Goal: Information Seeking & Learning: Learn about a topic

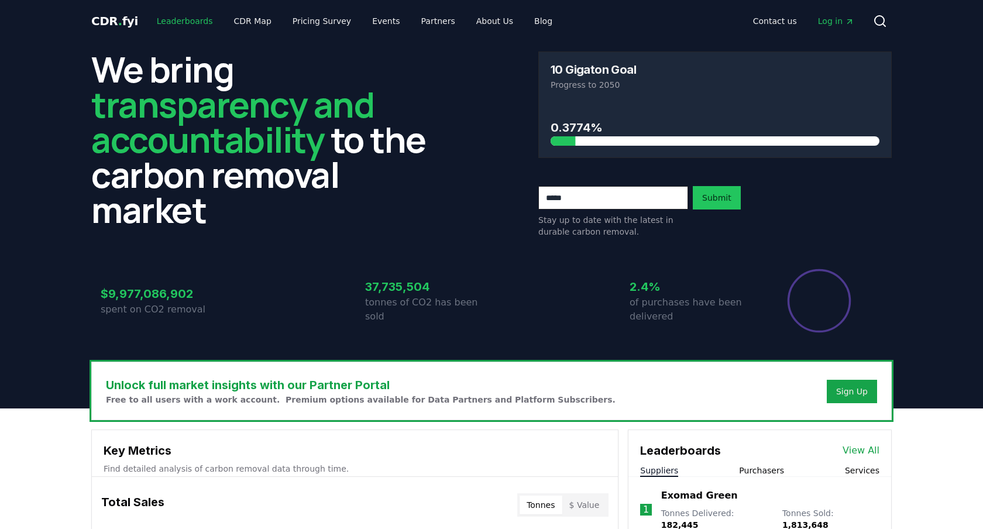
click at [177, 18] on link "Leaderboards" at bounding box center [185, 21] width 75 height 21
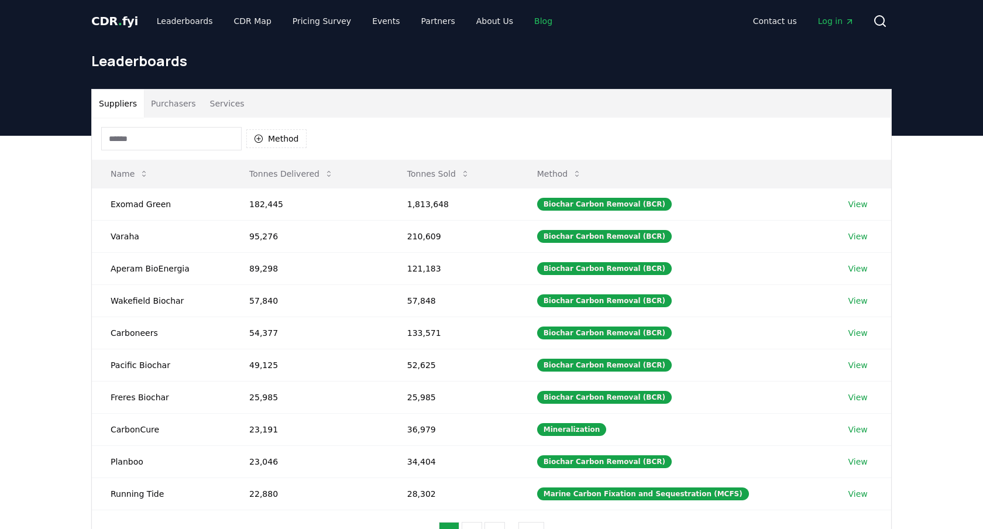
click at [527, 20] on link "Blog" at bounding box center [543, 21] width 37 height 21
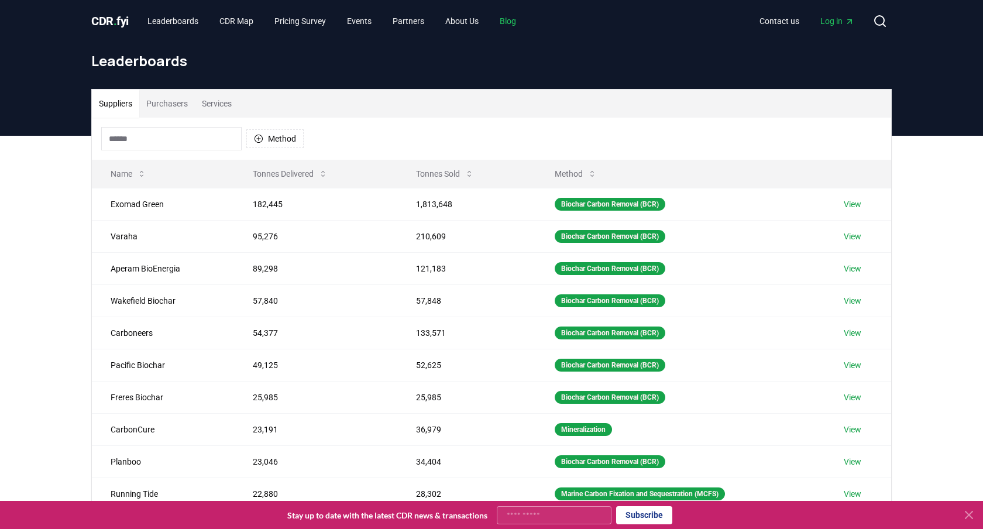
click at [526, 22] on link "Blog" at bounding box center [508, 21] width 35 height 21
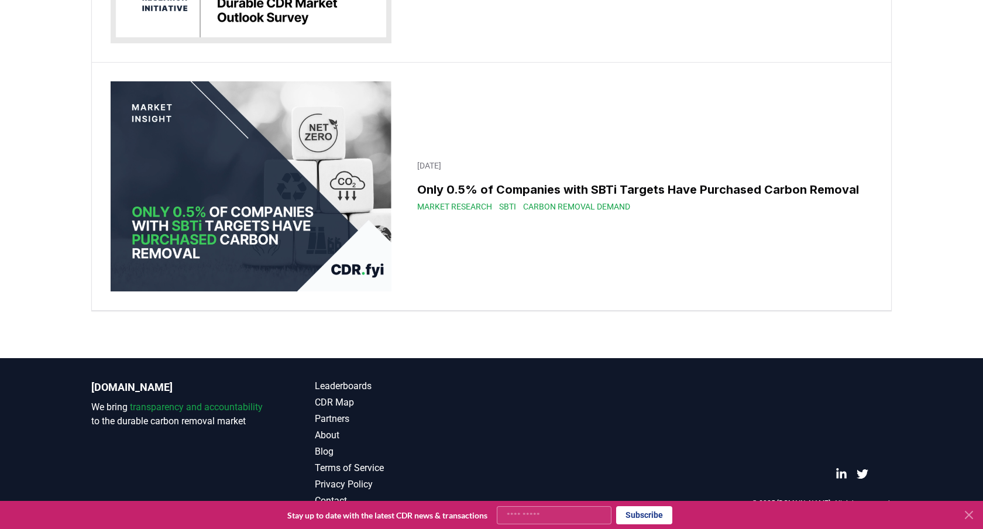
scroll to position [19403, 0]
drag, startPoint x: 708, startPoint y: 184, endPoint x: 568, endPoint y: 184, distance: 139.9
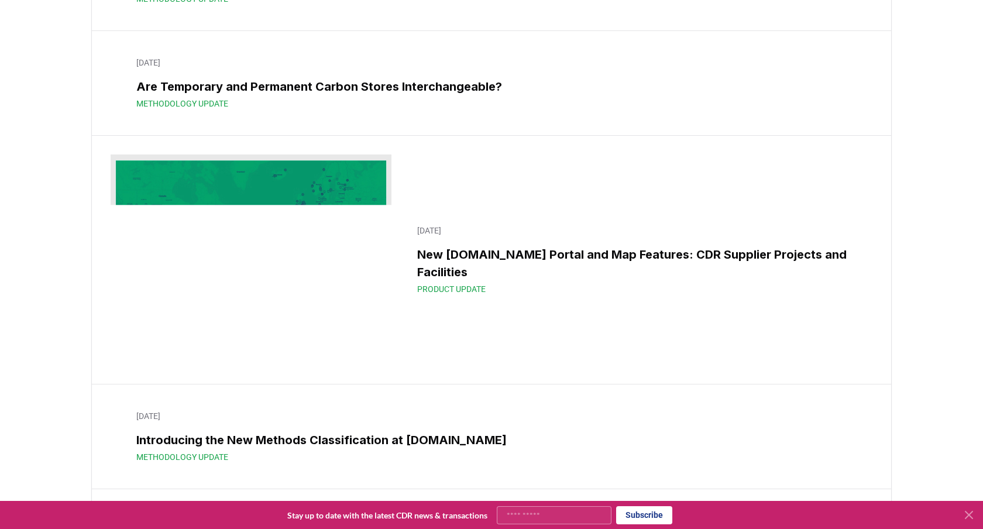
scroll to position [11480, 0]
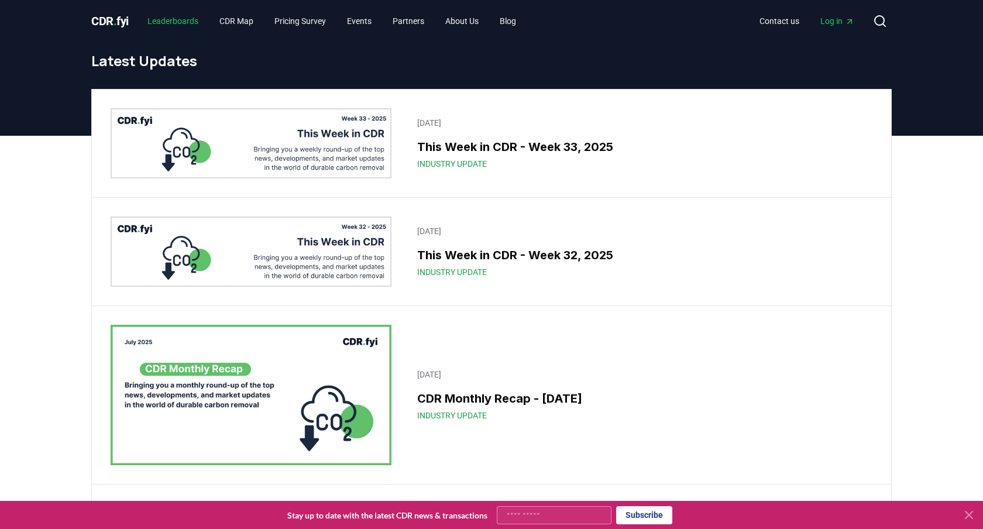
click at [176, 23] on link "Leaderboards" at bounding box center [173, 21] width 70 height 21
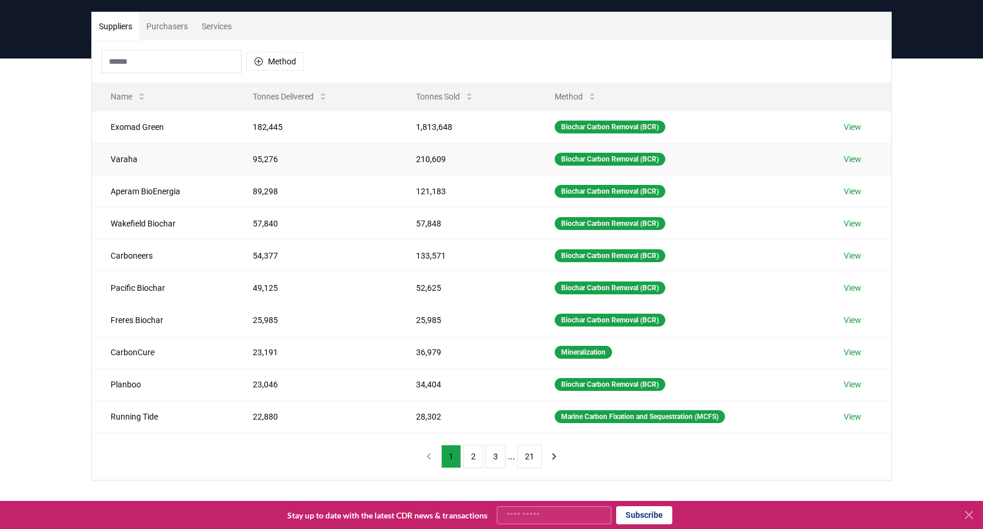
scroll to position [81, 0]
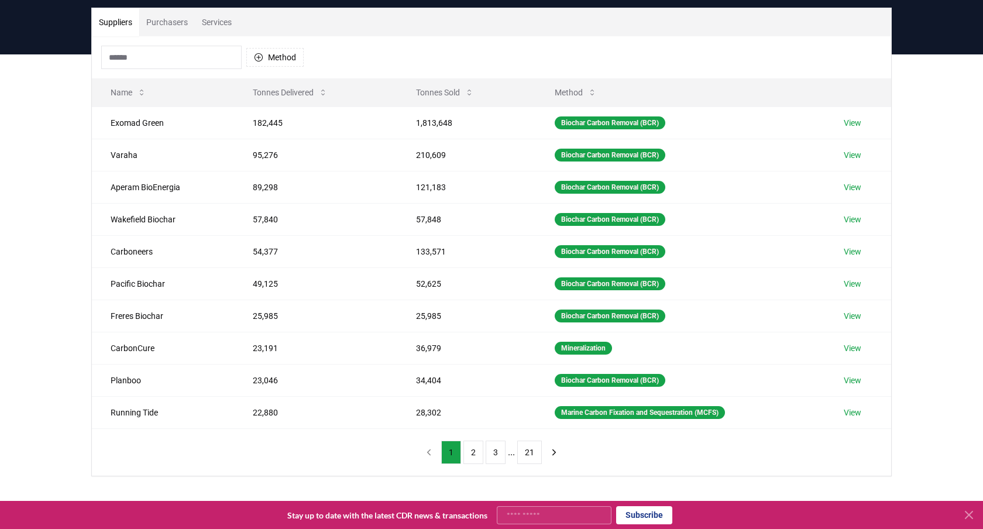
click at [114, 22] on button "Suppliers" at bounding box center [115, 22] width 47 height 28
click at [314, 92] on button "Tonnes Delivered" at bounding box center [291, 92] width 94 height 23
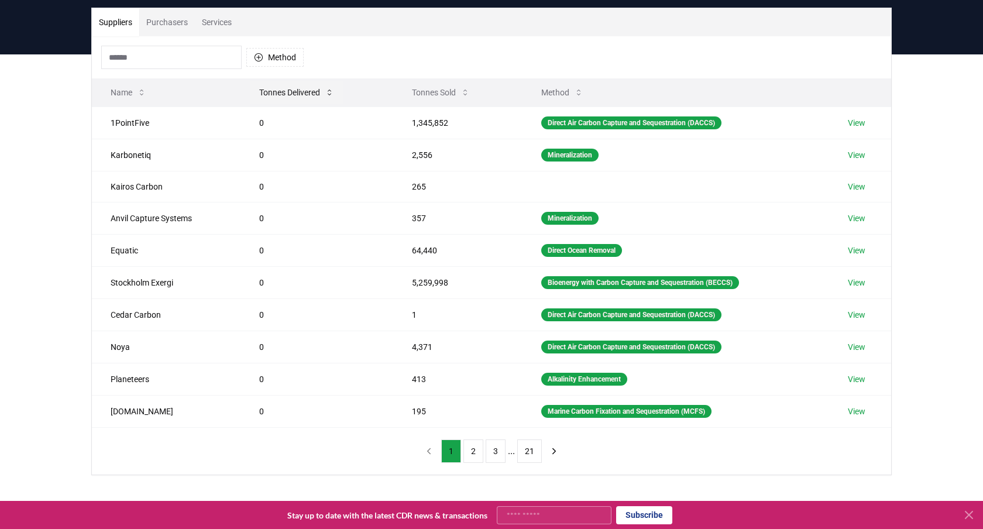
click at [328, 91] on icon at bounding box center [329, 92] width 9 height 9
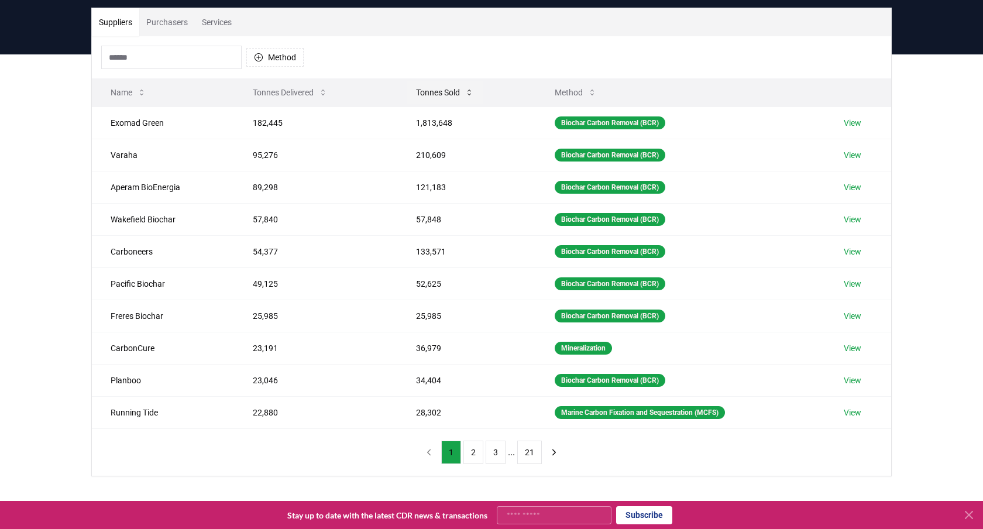
click at [441, 92] on button "Tonnes Sold" at bounding box center [445, 92] width 77 height 23
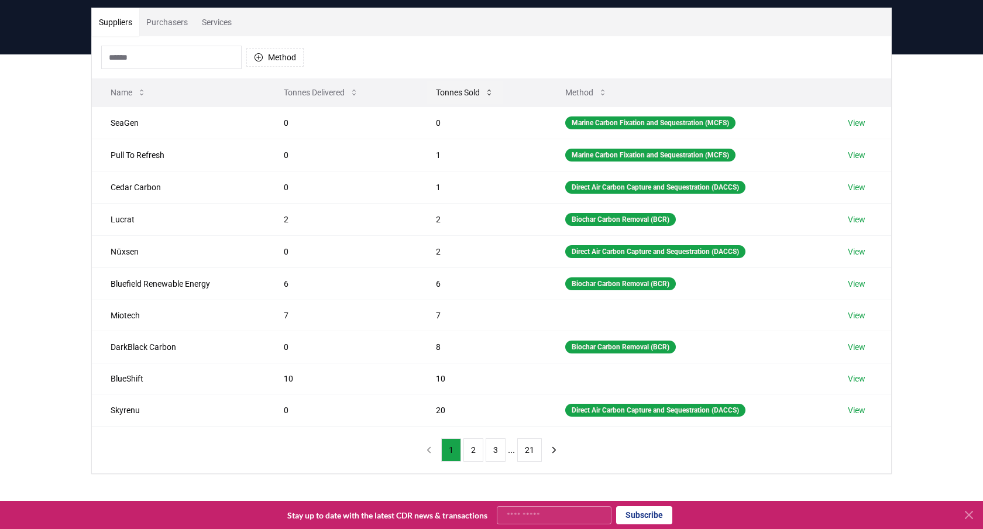
click at [445, 93] on button "Tonnes Sold" at bounding box center [465, 92] width 77 height 23
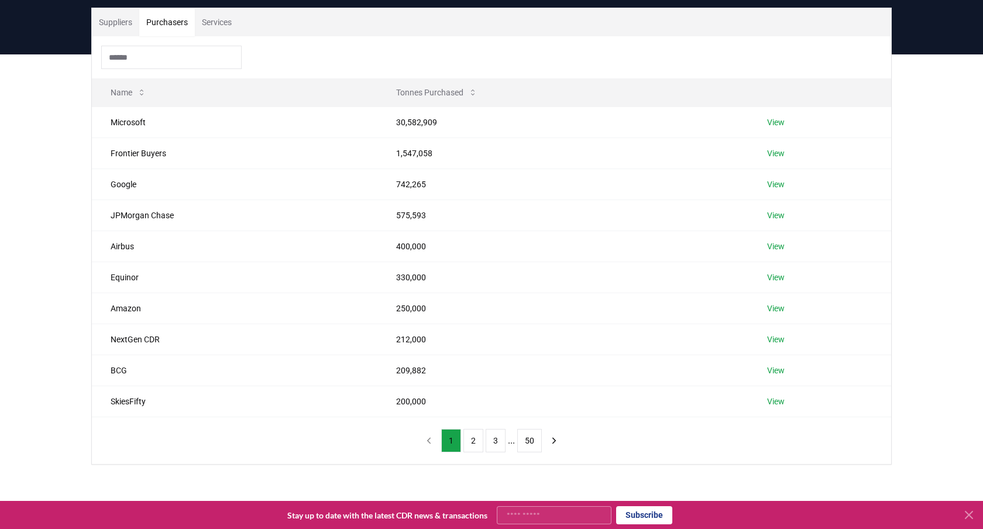
click at [177, 19] on button "Purchasers" at bounding box center [167, 22] width 56 height 28
click at [443, 95] on button "Tonnes Purchased" at bounding box center [437, 92] width 100 height 23
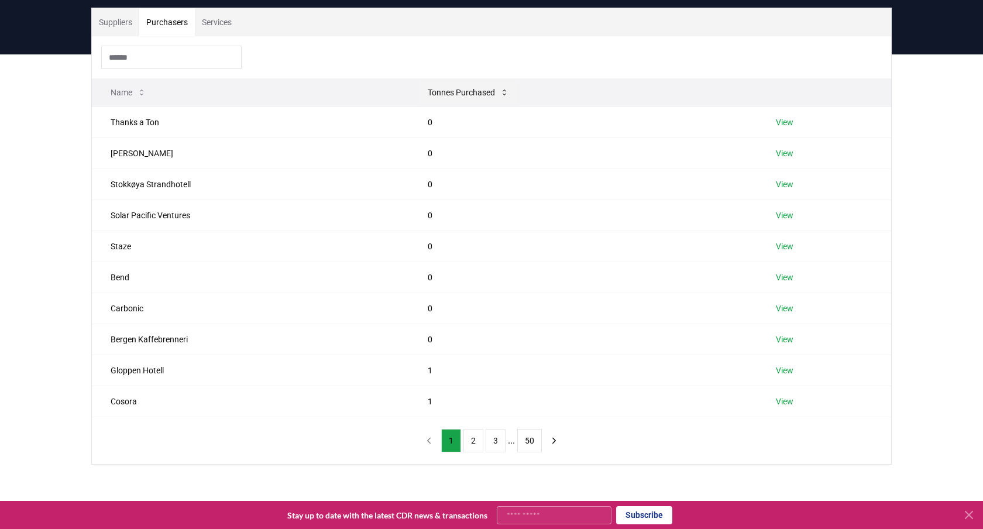
click at [443, 95] on button "Tonnes Purchased" at bounding box center [469, 92] width 100 height 23
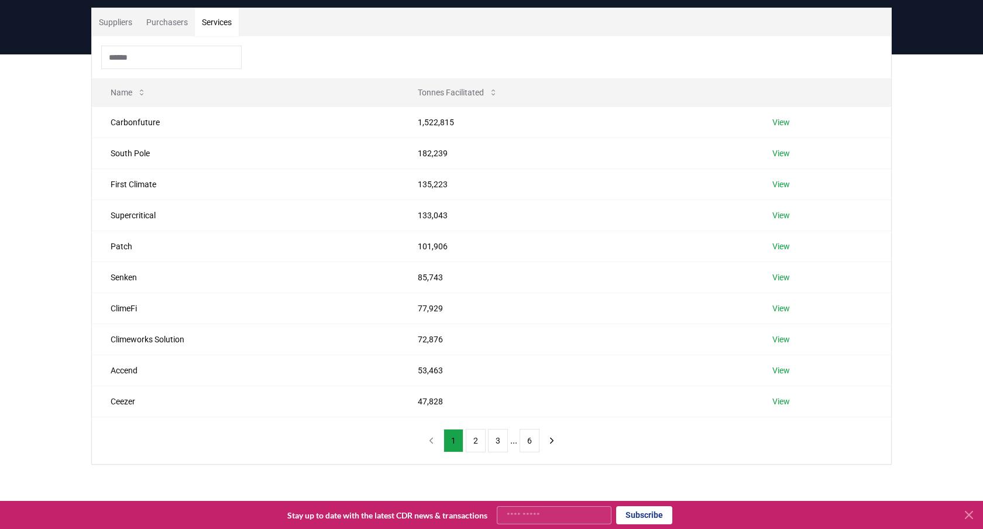
click at [216, 20] on button "Services" at bounding box center [217, 22] width 44 height 28
click at [122, 16] on button "Suppliers" at bounding box center [115, 22] width 47 height 28
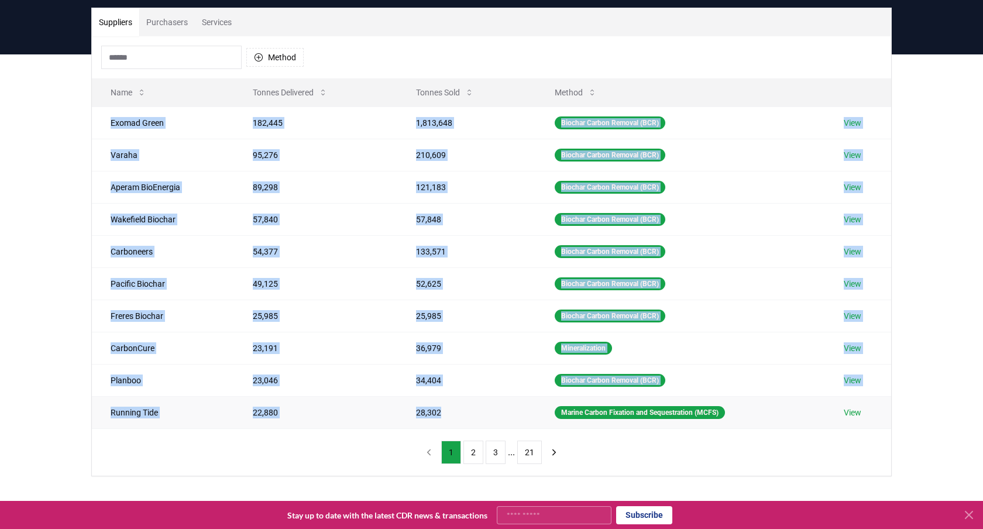
drag, startPoint x: 98, startPoint y: 121, endPoint x: 455, endPoint y: 416, distance: 463.2
click at [455, 416] on tbody "Exomad Green 182,445 1,813,648 Biochar Carbon Removal (BCR) View Varaha 95,276 …" at bounding box center [492, 268] width 800 height 322
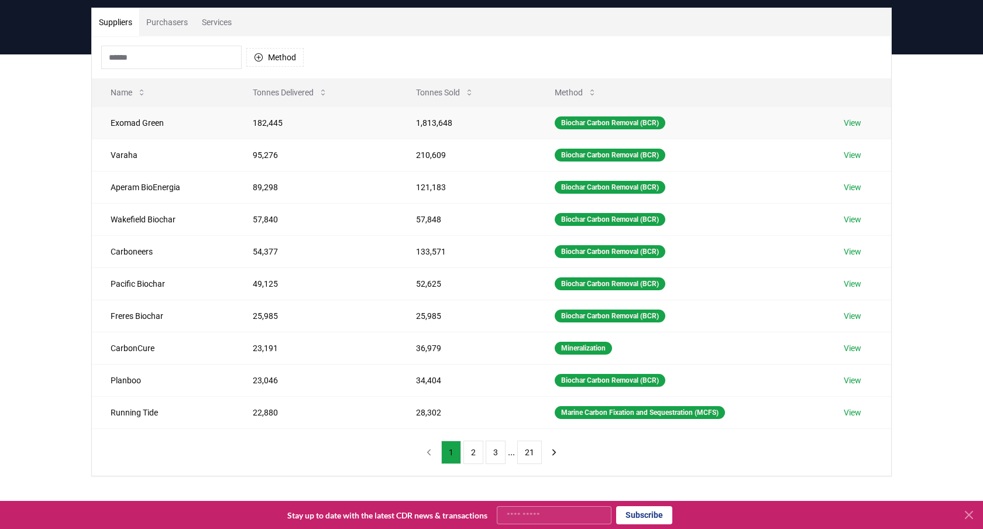
click at [105, 117] on td "Exomad Green" at bounding box center [163, 123] width 142 height 32
drag, startPoint x: 104, startPoint y: 115, endPoint x: 820, endPoint y: 433, distance: 783.5
click at [813, 432] on div "Method Name Tonnes Delivered Tonnes Sold Method Exomad Green 182,445 1,813,648 …" at bounding box center [492, 256] width 800 height 440
copy thead "Name Tonnes Delivered Tonnes Sold Method"
click at [438, 92] on button "Tonnes Sold" at bounding box center [445, 92] width 77 height 23
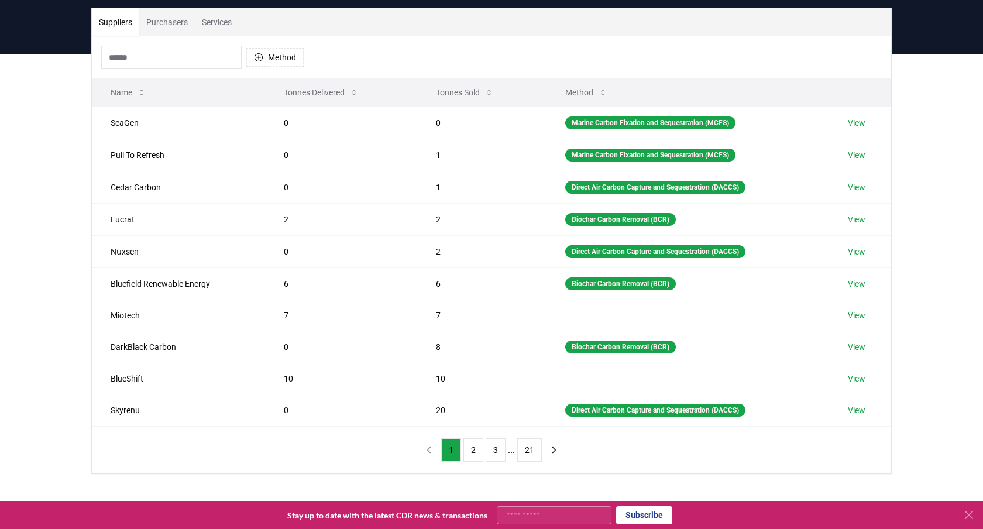
click at [451, 104] on th "Tonnes Sold" at bounding box center [481, 92] width 129 height 28
click at [454, 97] on button "Tonnes Sold" at bounding box center [465, 92] width 77 height 23
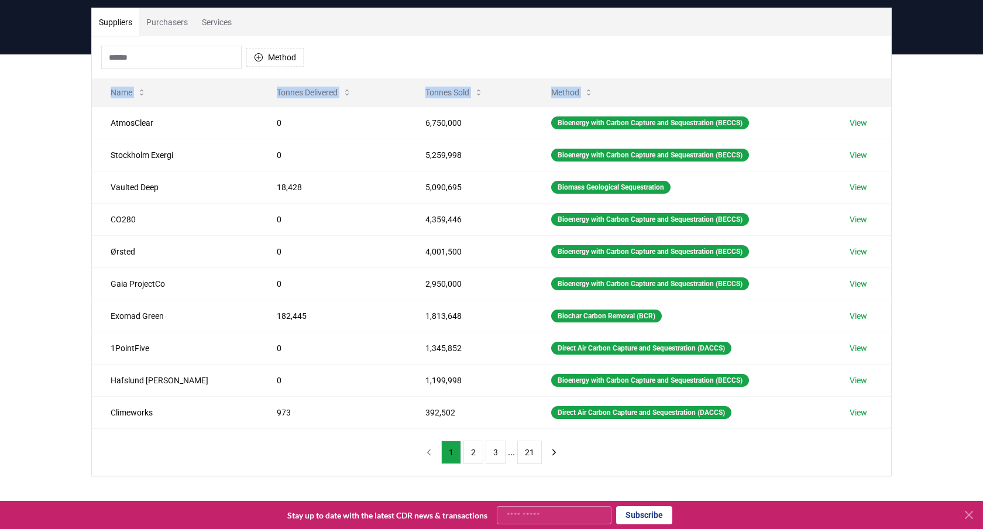
drag, startPoint x: 96, startPoint y: 118, endPoint x: 769, endPoint y: 435, distance: 744.0
click at [769, 435] on div "Method Name Tonnes Delivered Tonnes Sold Method AtmosClear 0 6,750,000 Bioenerg…" at bounding box center [492, 256] width 800 height 440
copy thead "Name Tonnes Delivered Tonnes Sold Method"
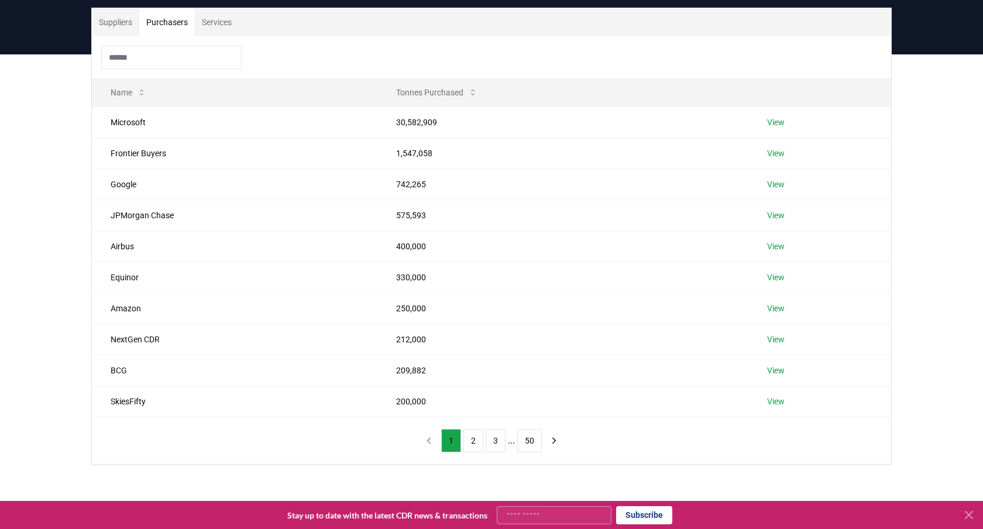
click at [159, 25] on button "Purchasers" at bounding box center [167, 22] width 56 height 28
drag, startPoint x: 107, startPoint y: 118, endPoint x: 903, endPoint y: 419, distance: 851.1
click at [903, 419] on div "Suppliers Purchasers Services Name Tonnes Purchased Microsoft 30,582,909 View F…" at bounding box center [491, 282] width 983 height 457
copy thead "Name Tonnes Purchased"
click at [210, 24] on button "Services" at bounding box center [217, 22] width 44 height 28
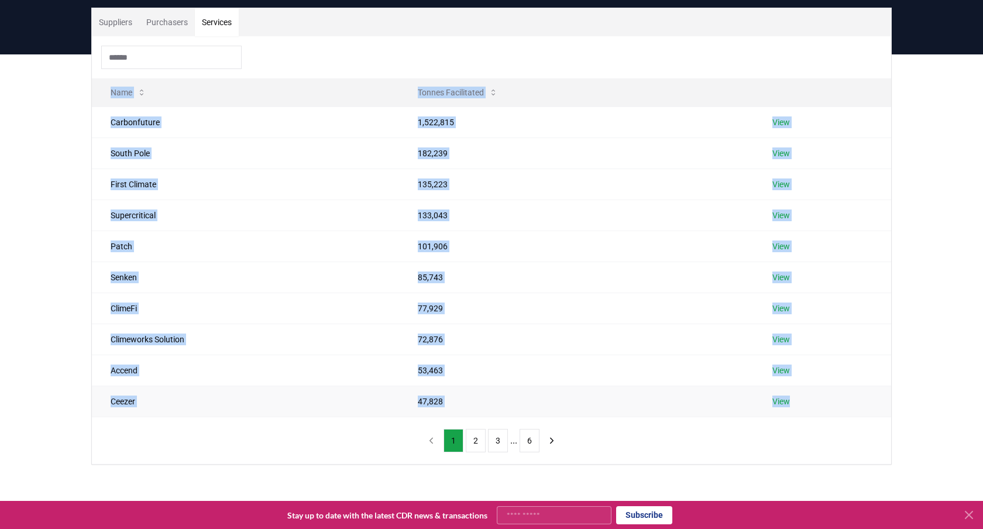
drag, startPoint x: 100, startPoint y: 88, endPoint x: 826, endPoint y: 407, distance: 792.6
click at [826, 407] on table "Name Tonnes Facilitated Carbonfuture 1,522,815 View South Pole 182,239 View Fir…" at bounding box center [492, 247] width 800 height 339
copy table "Name Tonnes Facilitated Carbonfuture 1,522,815 View South Pole 182,239 View Fir…"
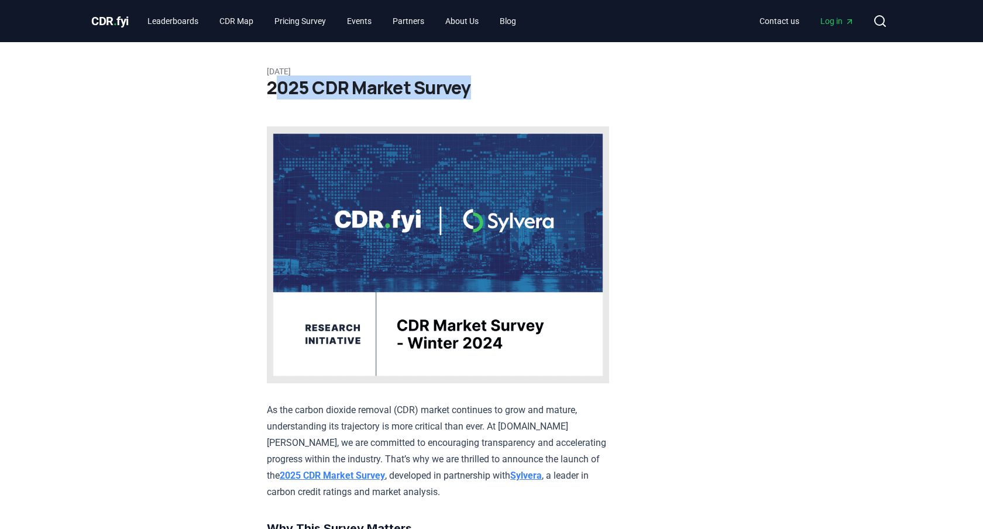
drag, startPoint x: 272, startPoint y: 84, endPoint x: 494, endPoint y: 88, distance: 221.9
click at [495, 88] on h1 "2025 CDR Market Survey" at bounding box center [492, 87] width 450 height 21
click at [494, 88] on h1 "2025 CDR Market Survey" at bounding box center [492, 87] width 450 height 21
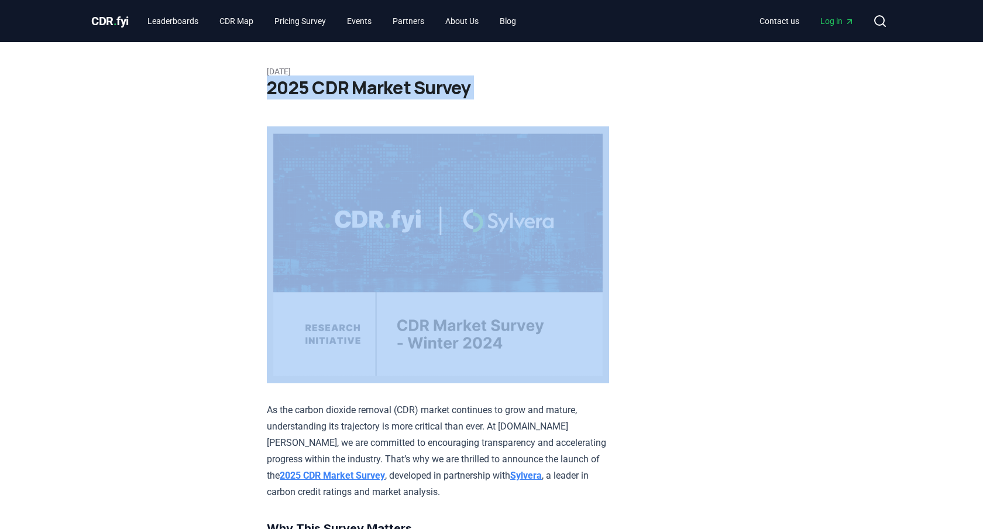
drag, startPoint x: 494, startPoint y: 88, endPoint x: 279, endPoint y: 90, distance: 214.8
click at [279, 90] on h1 "2025 CDR Market Survey" at bounding box center [492, 87] width 450 height 21
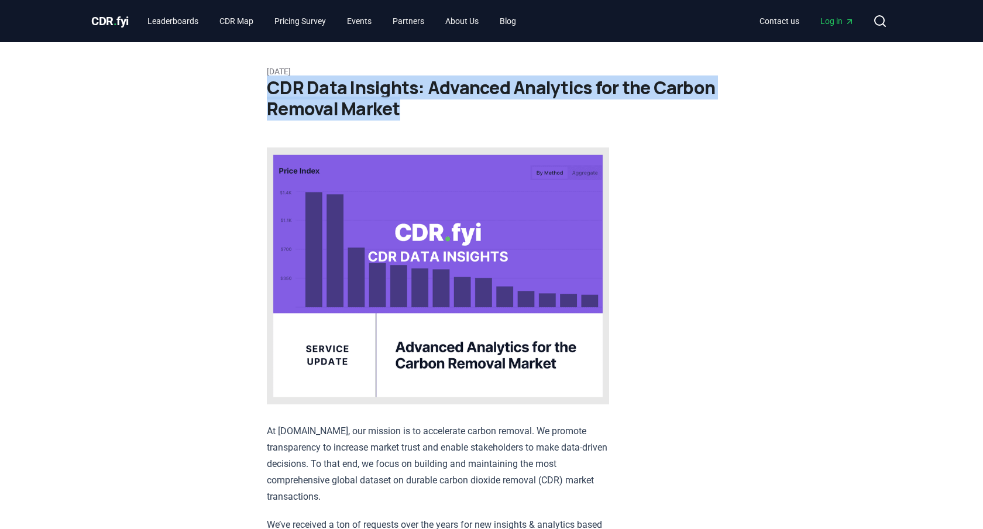
drag, startPoint x: 268, startPoint y: 86, endPoint x: 415, endPoint y: 116, distance: 150.6
click at [415, 116] on h1 "CDR Data Insights: Advanced Analytics for the Carbon Removal Market" at bounding box center [492, 98] width 450 height 42
copy h1 "CDR Data Insights: Advanced Analytics for the Carbon Removal Market"
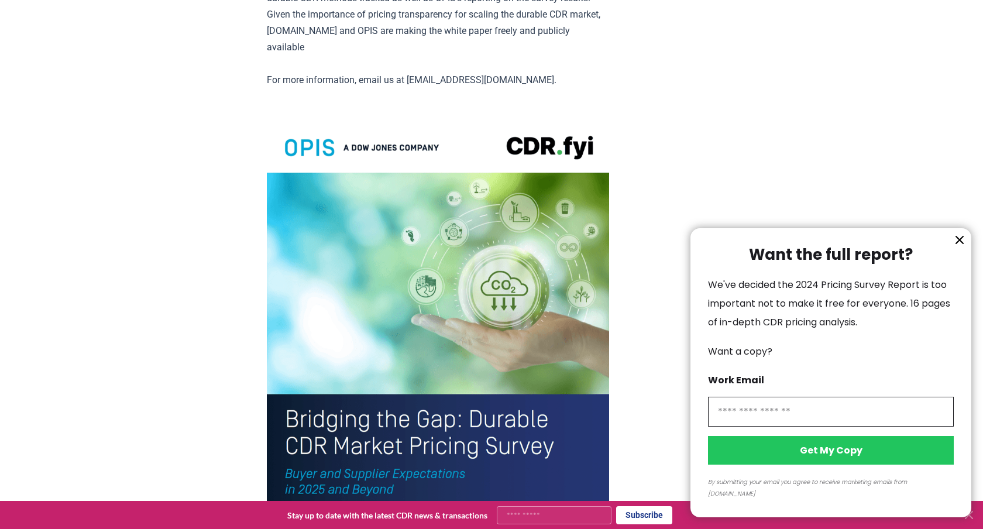
scroll to position [2590, 0]
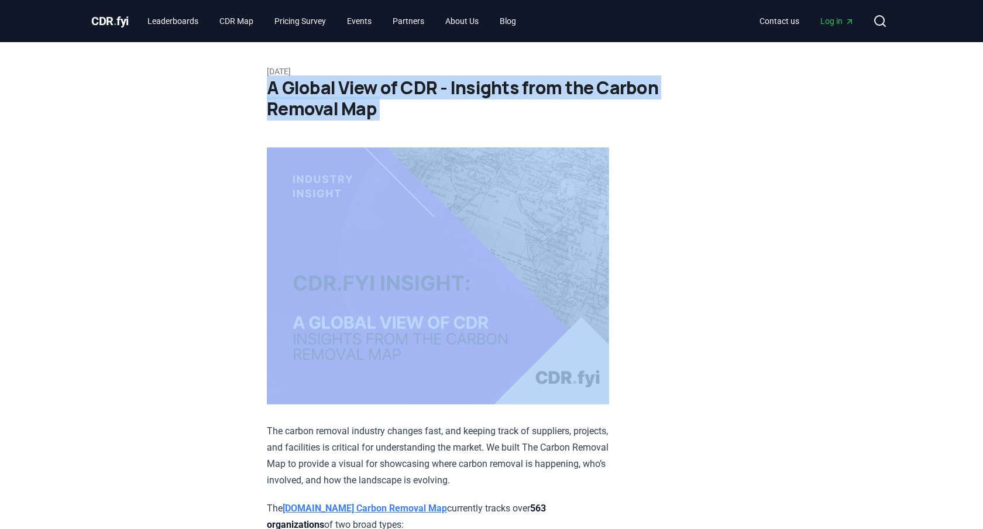
drag, startPoint x: 268, startPoint y: 85, endPoint x: 395, endPoint y: 120, distance: 132.4
copy div "A Global View of CDR - Insights from the Carbon Removal Map"
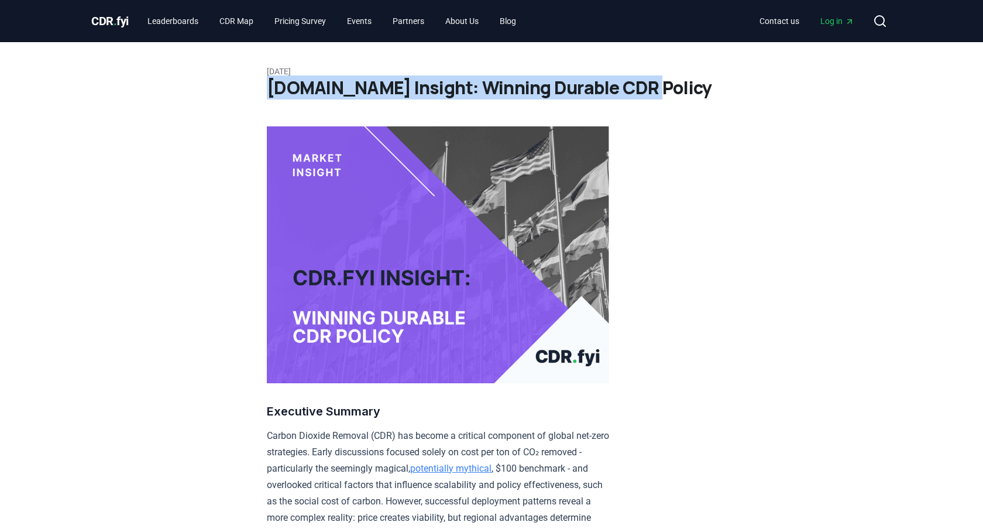
drag, startPoint x: 265, startPoint y: 91, endPoint x: 625, endPoint y: 99, distance: 359.5
copy h1 "[DOMAIN_NAME] Insight: Winning Durable CDR Policy"
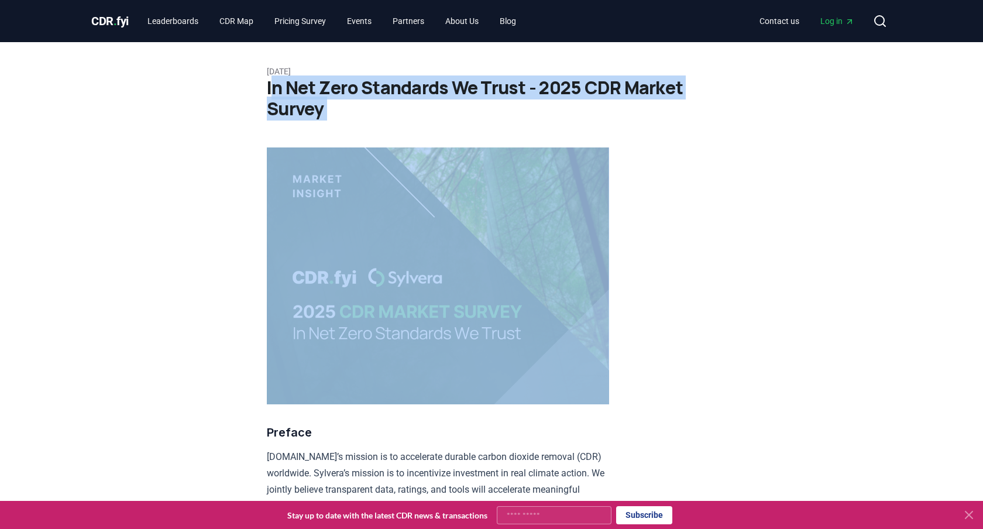
drag, startPoint x: 270, startPoint y: 88, endPoint x: 355, endPoint y: 122, distance: 90.9
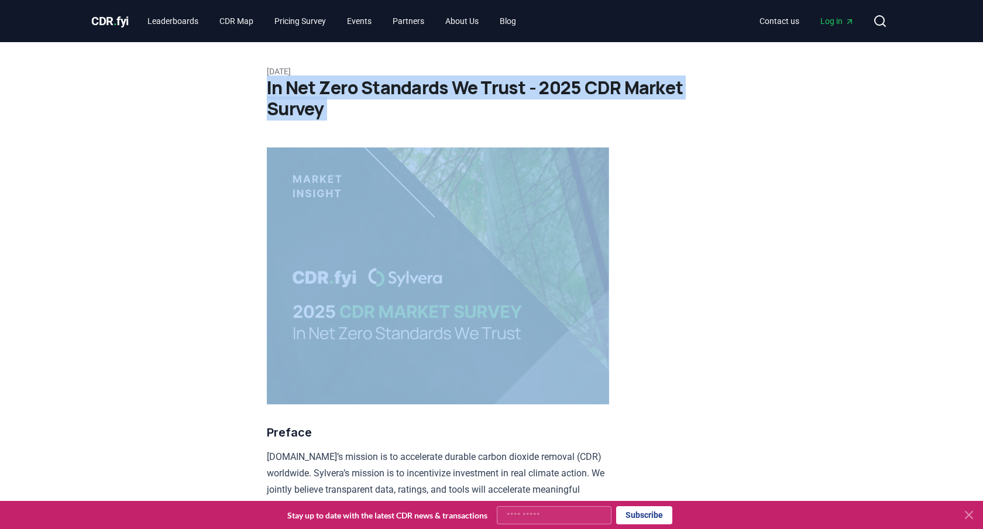
drag, startPoint x: 254, startPoint y: 82, endPoint x: 340, endPoint y: 106, distance: 88.8
copy div "In Net Zero Standards We Trust - 2025 CDR Market Survey"
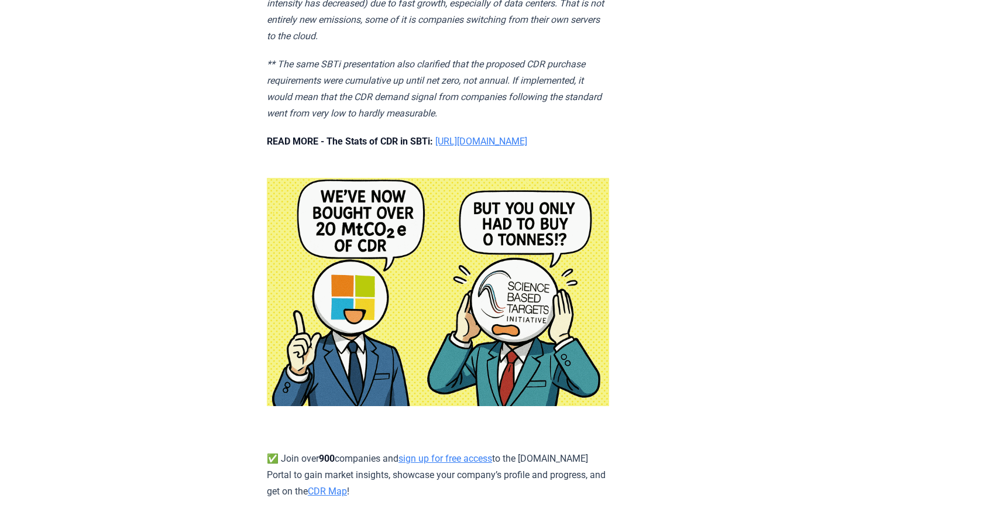
scroll to position [1039, 0]
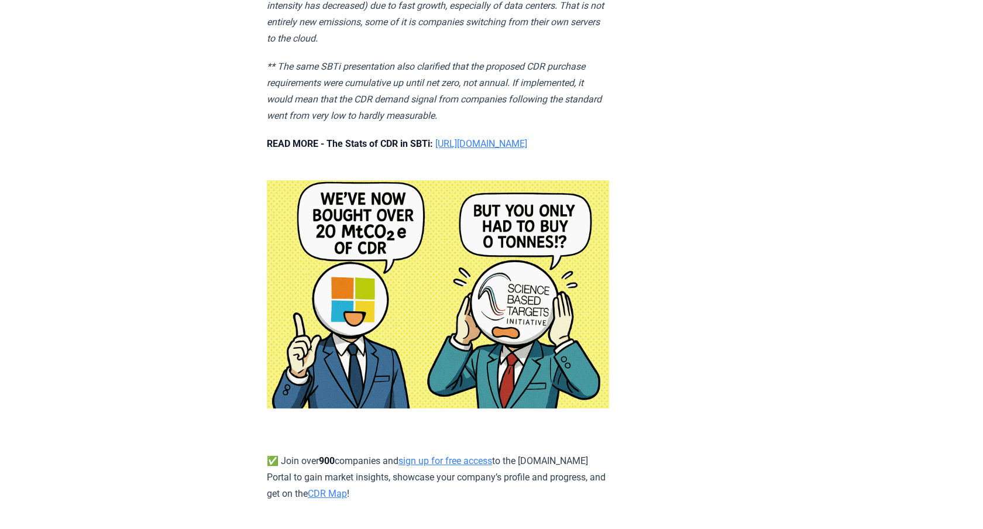
click at [527, 138] on link "[URL][DOMAIN_NAME]" at bounding box center [482, 143] width 92 height 11
click at [495, 138] on link "[URL][DOMAIN_NAME]" at bounding box center [482, 143] width 92 height 11
click at [455, 138] on link "[URL][DOMAIN_NAME]" at bounding box center [482, 143] width 92 height 11
click at [527, 138] on link "[URL][DOMAIN_NAME]" at bounding box center [482, 143] width 92 height 11
drag, startPoint x: 444, startPoint y: 107, endPoint x: 443, endPoint y: 124, distance: 17.6
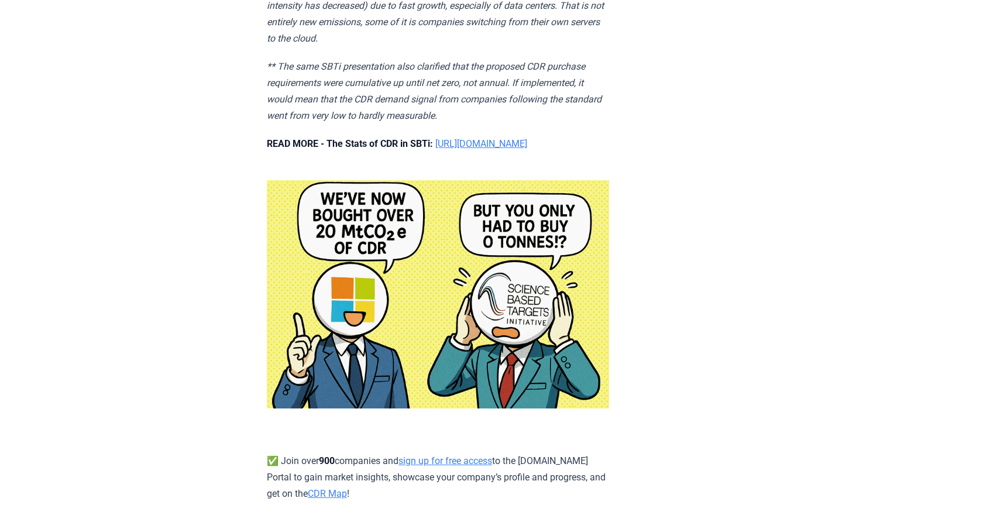
click at [444, 136] on p "READ MORE - The Stats of CDR in SBTi: [URL][DOMAIN_NAME]" at bounding box center [438, 144] width 342 height 16
copy link "[URL][DOMAIN_NAME]"
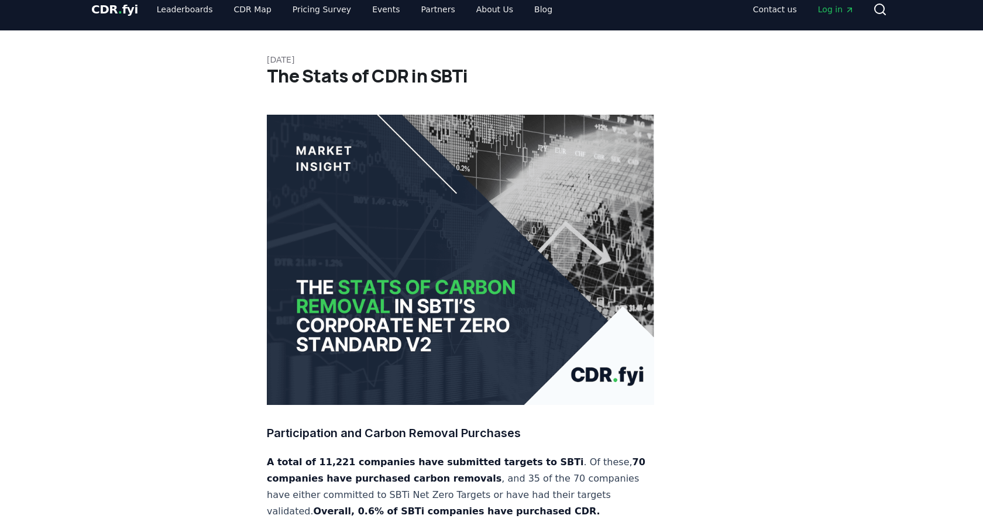
scroll to position [11, 0]
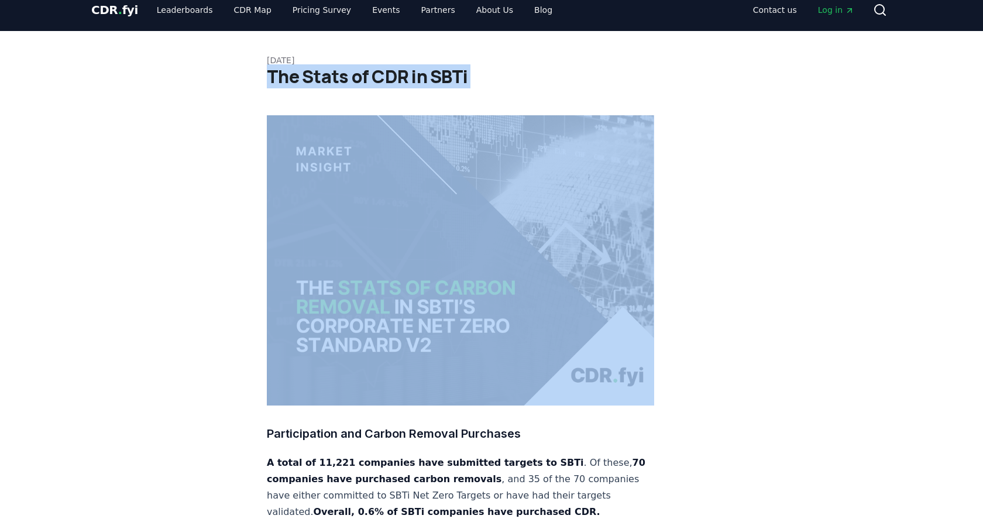
drag, startPoint x: 265, startPoint y: 77, endPoint x: 523, endPoint y: 95, distance: 259.4
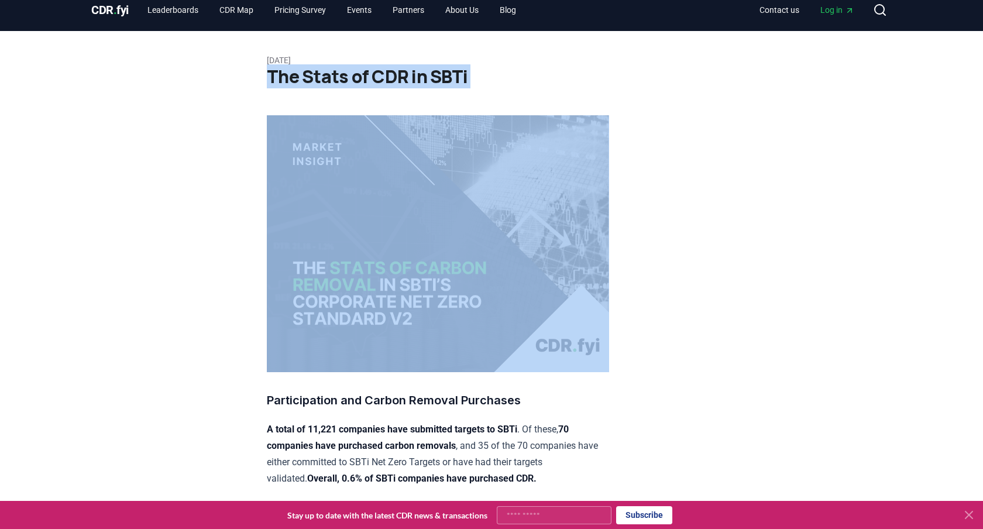
copy div "The Stats of CDR in SBTi"
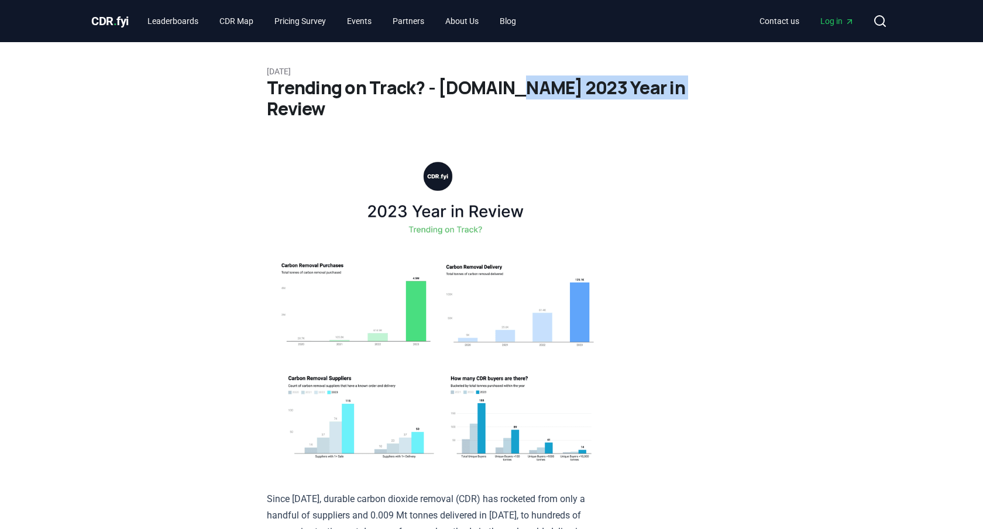
drag, startPoint x: 502, startPoint y: 91, endPoint x: 701, endPoint y: 91, distance: 199.0
click at [701, 91] on h1 "Trending on Track? - [DOMAIN_NAME] 2023 Year in Review" at bounding box center [492, 98] width 450 height 42
copy h1 "2023 Year in Review"
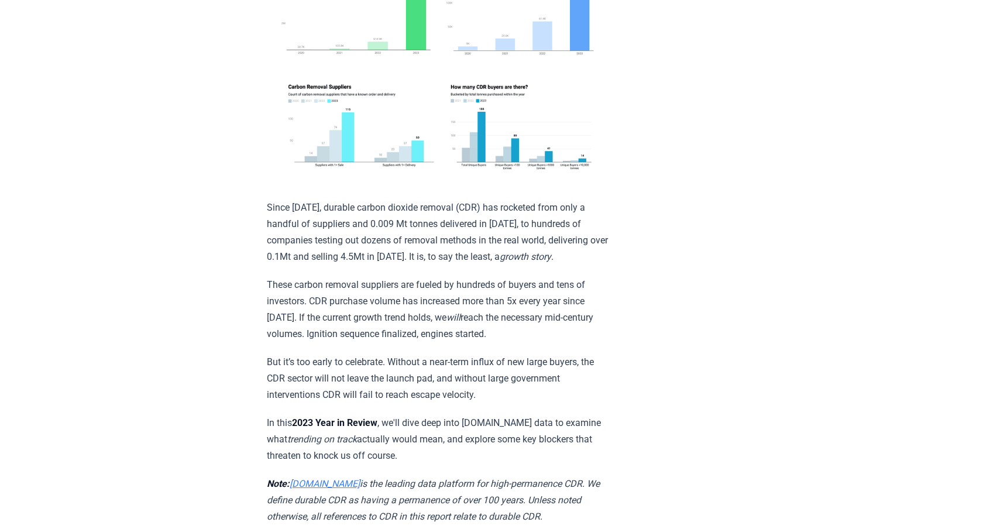
scroll to position [304, 0]
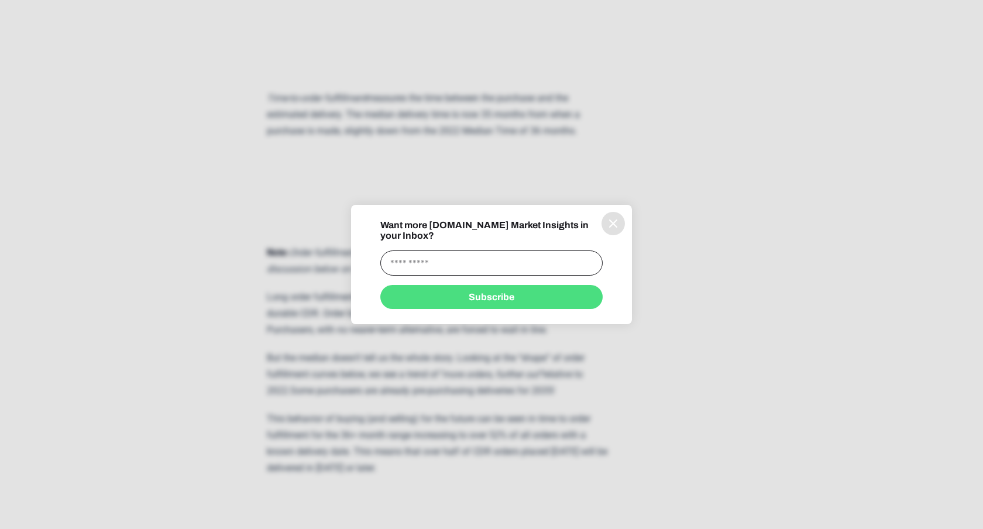
drag, startPoint x: 263, startPoint y: 210, endPoint x: 584, endPoint y: 529, distance: 451.6
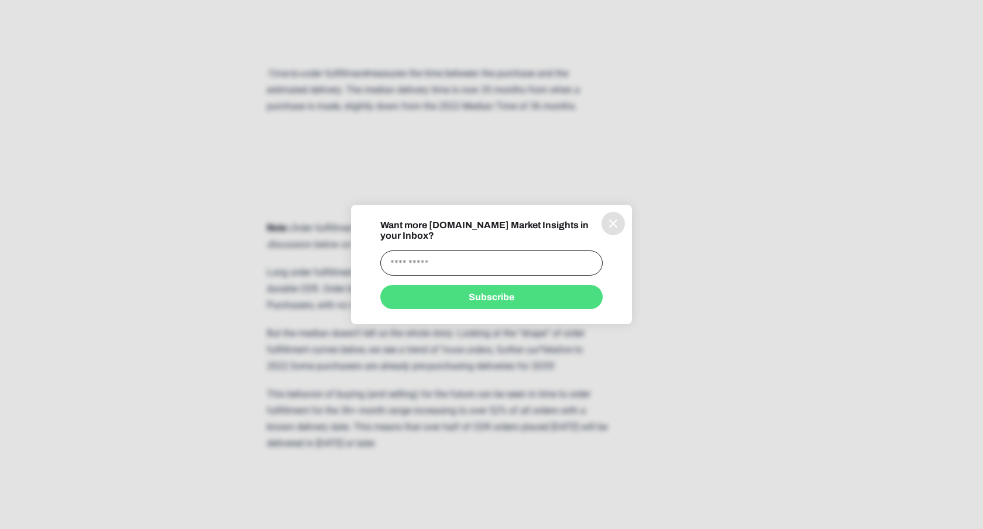
click at [610, 222] on icon "information" at bounding box center [613, 224] width 14 height 14
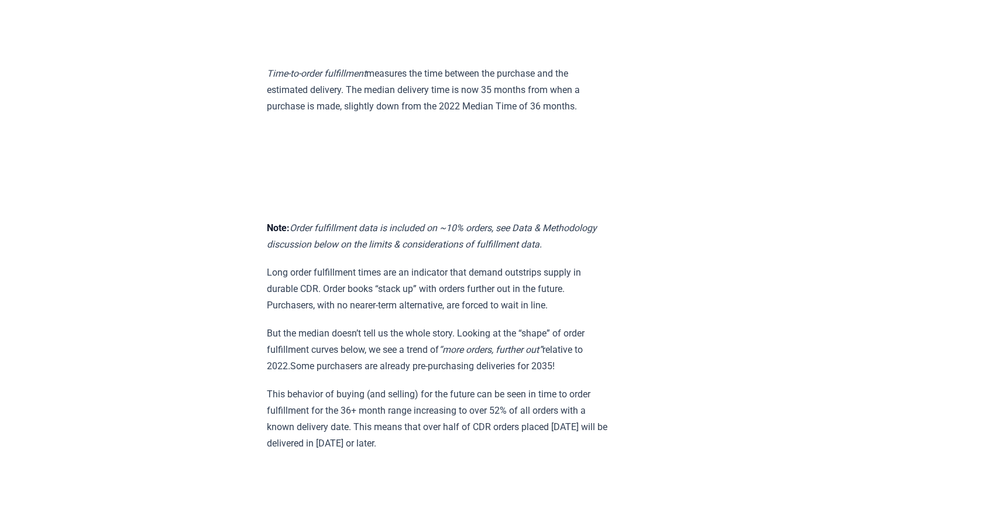
click at [419, 265] on p "Long order fulfillment times are an indicator that demand outstrips supply in d…" at bounding box center [438, 289] width 342 height 49
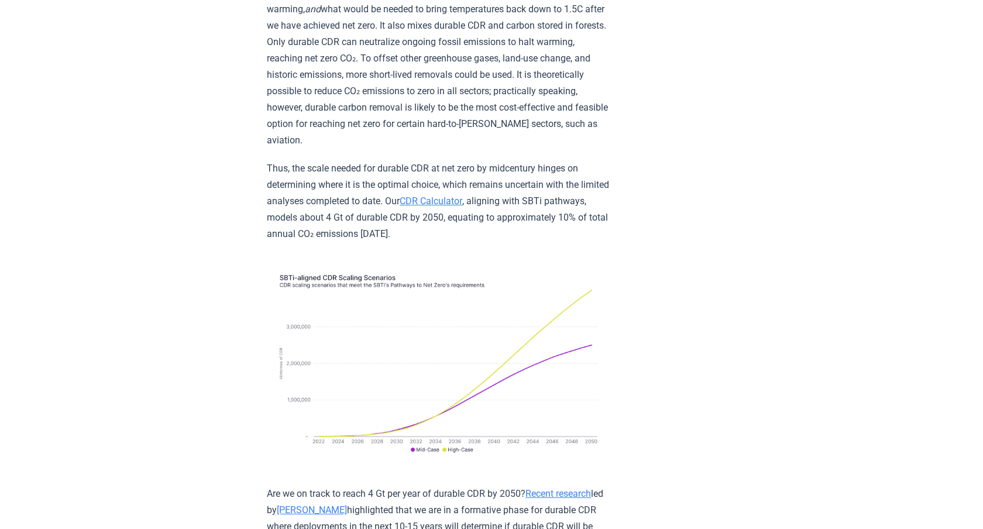
scroll to position [10879, 0]
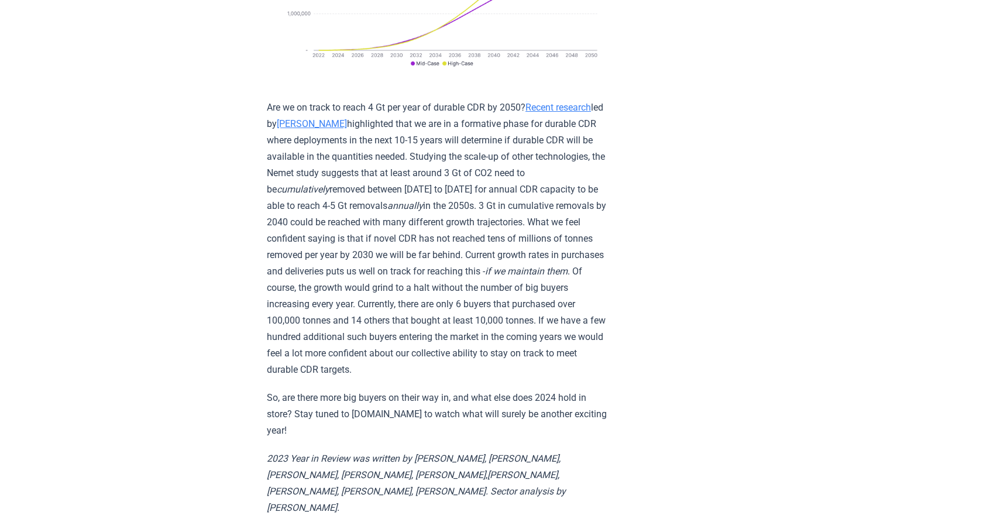
click at [423, 451] on p "2023 Year in Review was written by [PERSON_NAME], [PERSON_NAME], [PERSON_NAME],…" at bounding box center [438, 484] width 342 height 66
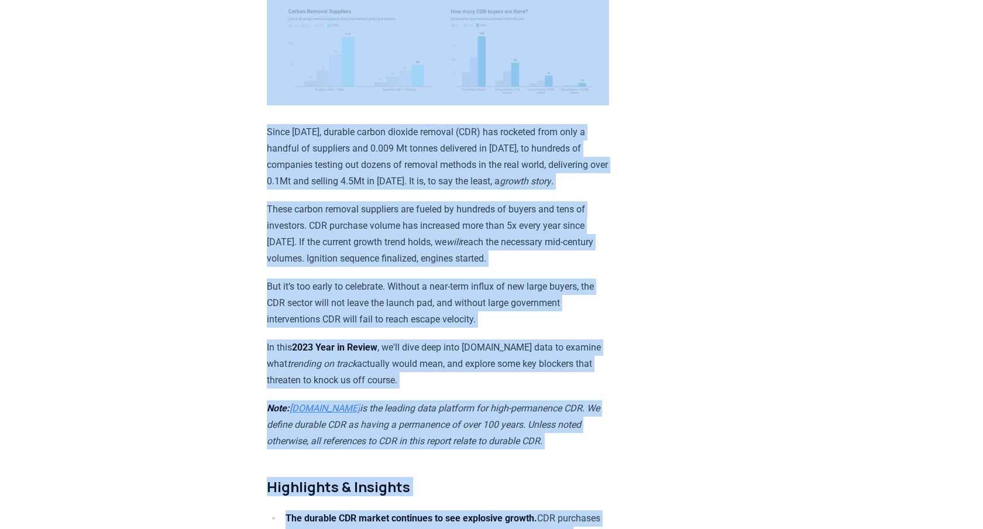
scroll to position [0, 0]
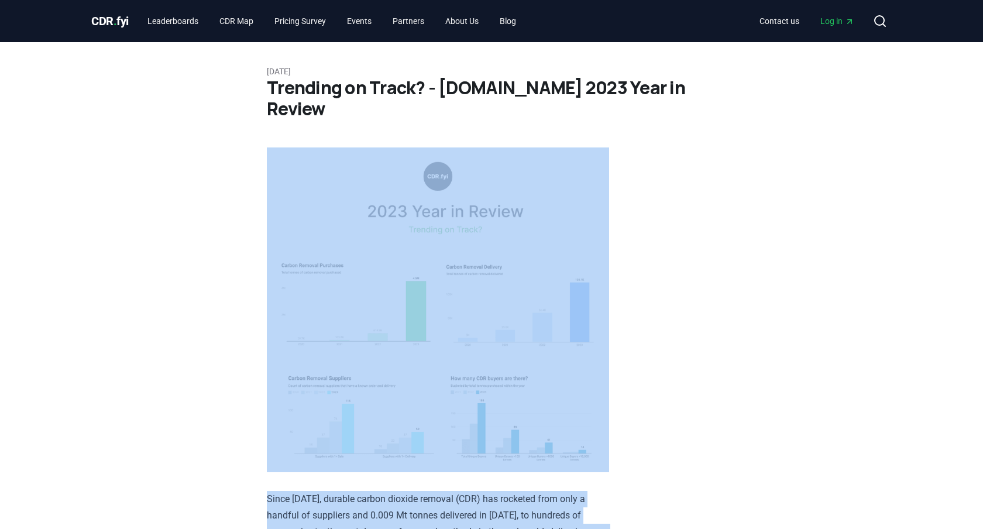
drag, startPoint x: 423, startPoint y: 259, endPoint x: 304, endPoint y: 222, distance: 124.4
copy div "Since 2021, durable carbon dioxide removal (CDR) has rocketed from only a handf…"
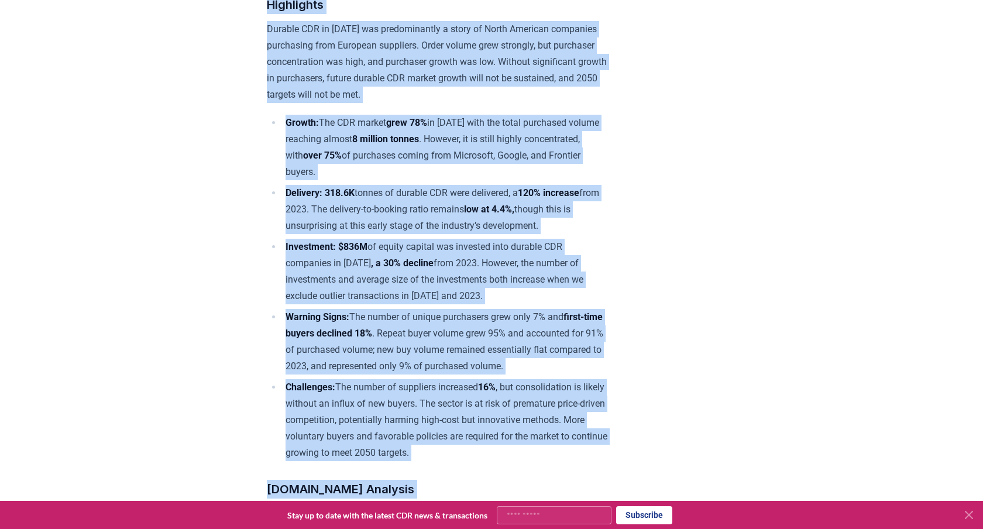
drag, startPoint x: 564, startPoint y: 84, endPoint x: 676, endPoint y: 529, distance: 458.2
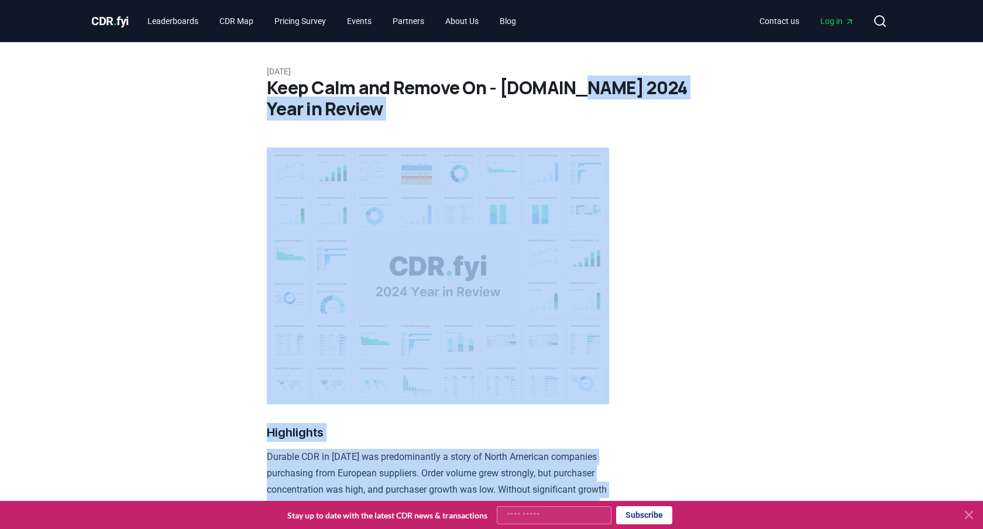
drag, startPoint x: 451, startPoint y: 247, endPoint x: 564, endPoint y: 89, distance: 194.3
copy article "2024 Year in Review Highlights Durable CDR in 2024 was predominantly a story of…"
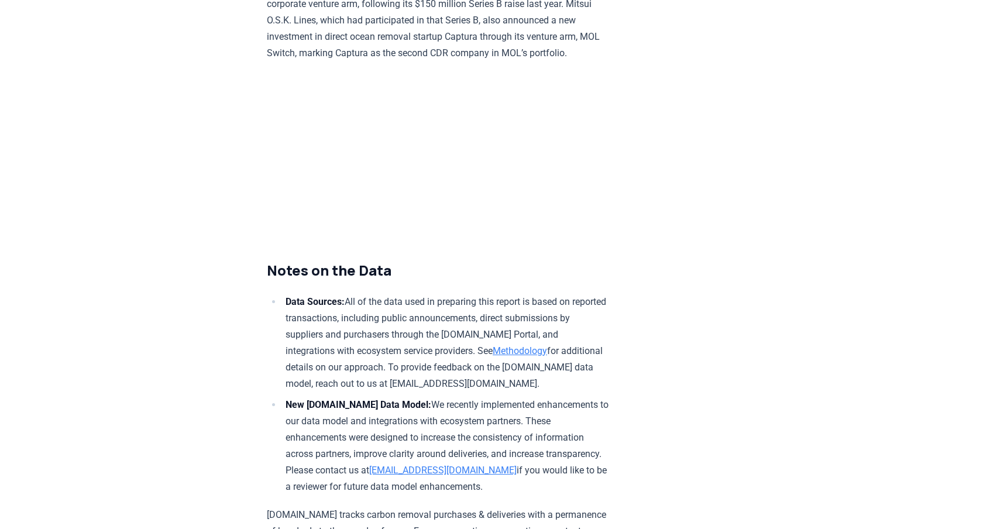
scroll to position [6221, 0]
click at [547, 506] on p "[DOMAIN_NAME] tracks carbon removal purchases & deliveries with a permanence of…" at bounding box center [438, 539] width 342 height 66
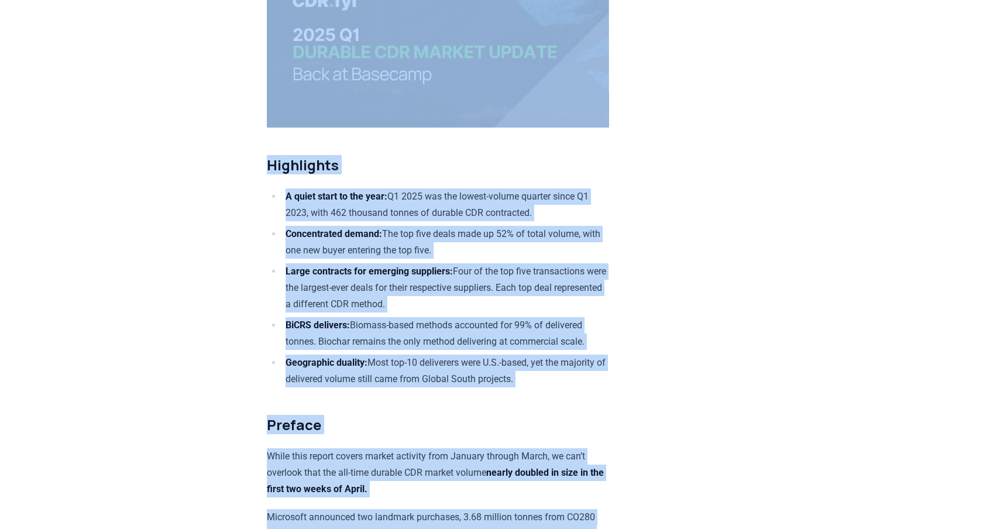
scroll to position [0, 0]
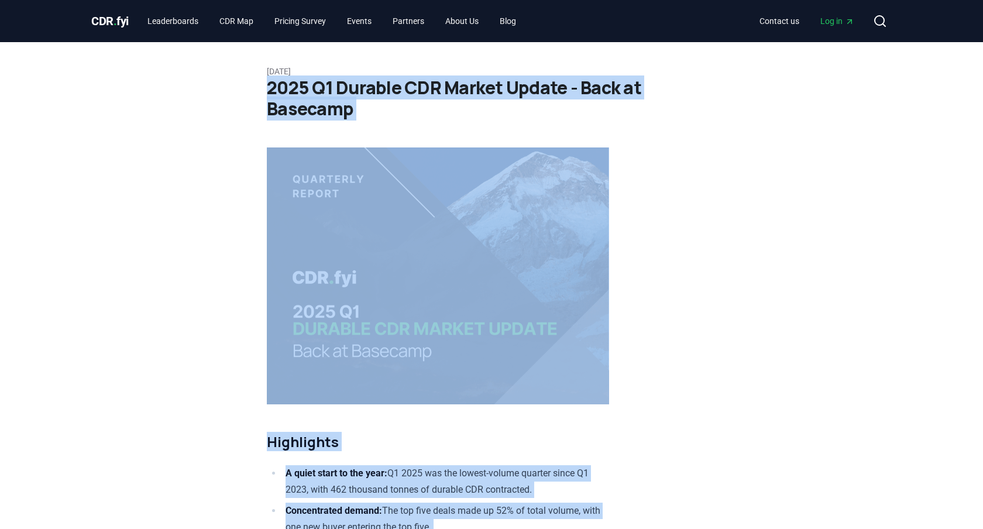
drag, startPoint x: 698, startPoint y: 324, endPoint x: 266, endPoint y: 87, distance: 492.6
copy article "6738 L2 Ipsumdo SIT Ametco Adipis - Elit se Doeiusmo Temporinci U labor etdol m…"
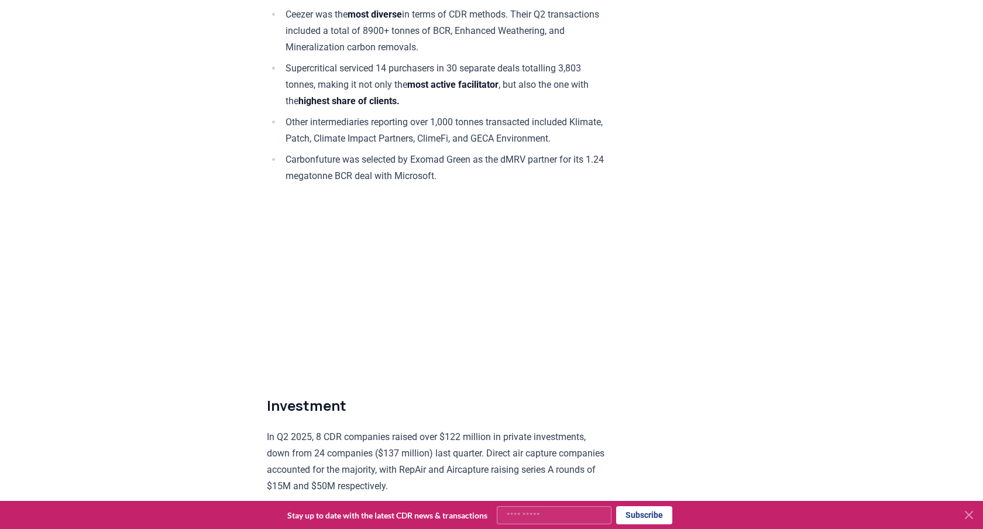
scroll to position [6934, 0]
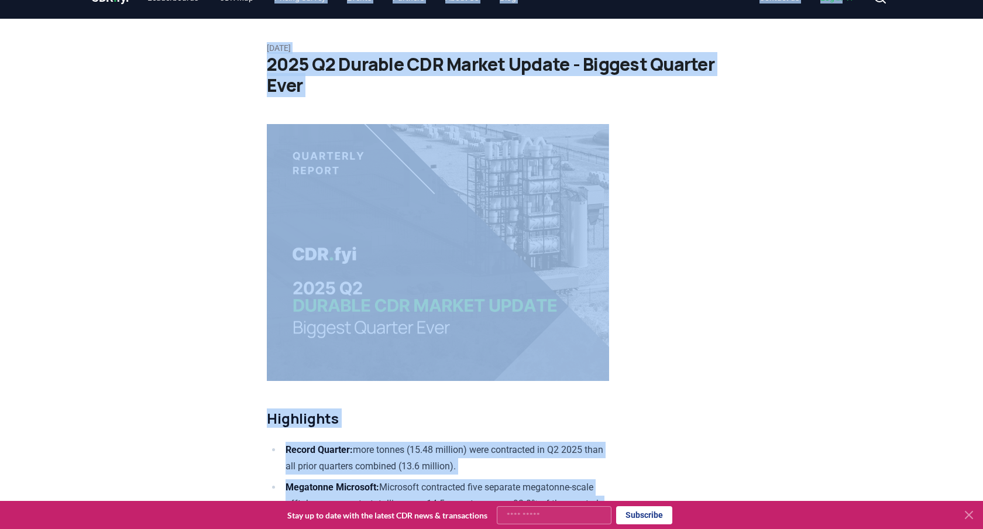
scroll to position [0, 0]
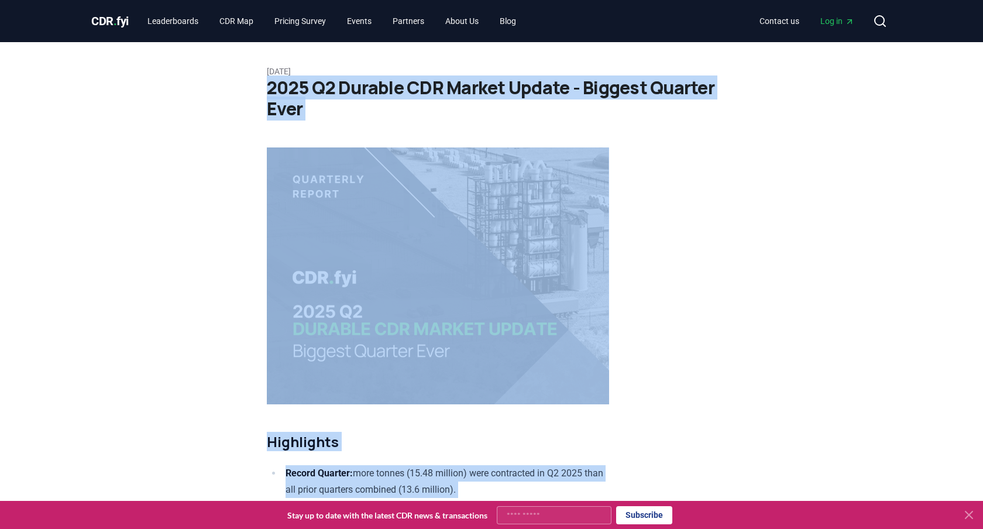
drag, startPoint x: 683, startPoint y: 149, endPoint x: 271, endPoint y: 89, distance: 415.8
copy article "6464 L4 Ipsumdo SIT Ametco Adipis - Elitsed Doeiusm Temp Incididunt Utlabo Etdo…"
